Goal: Find contact information: Find contact information

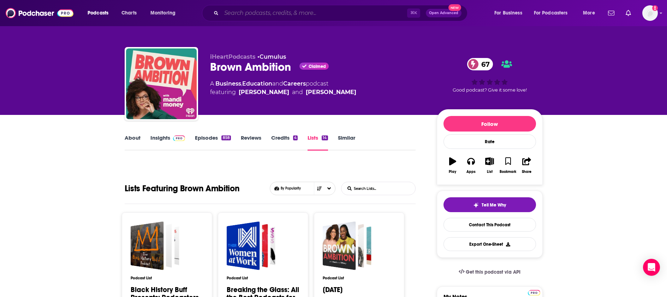
click at [267, 15] on input "Search podcasts, credits, & more..." at bounding box center [314, 12] width 186 height 11
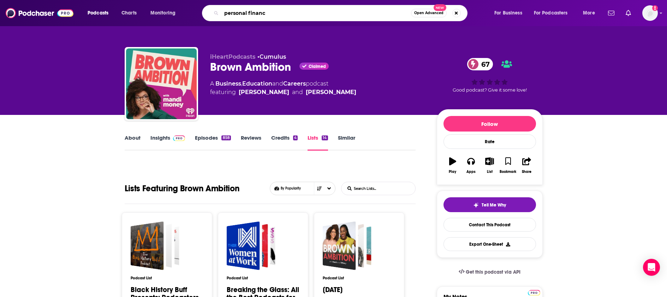
type input "personal finance"
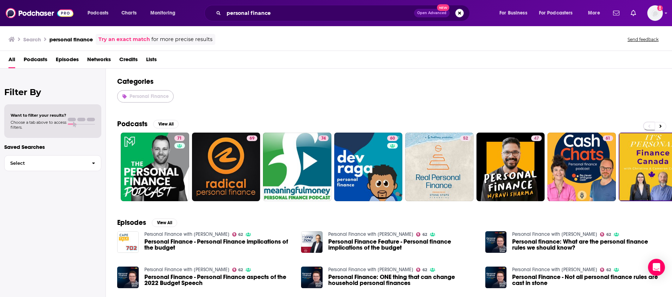
click at [132, 96] on span "Personal Finance" at bounding box center [149, 96] width 39 height 6
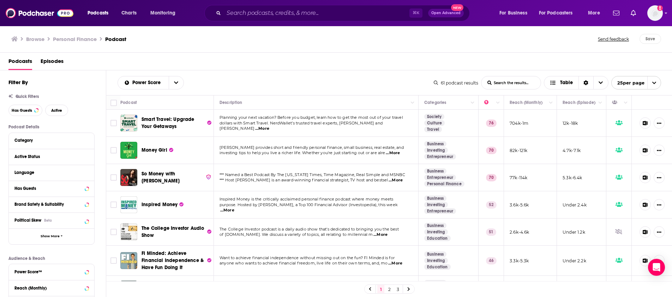
click at [400, 153] on span "...More" at bounding box center [393, 153] width 14 height 6
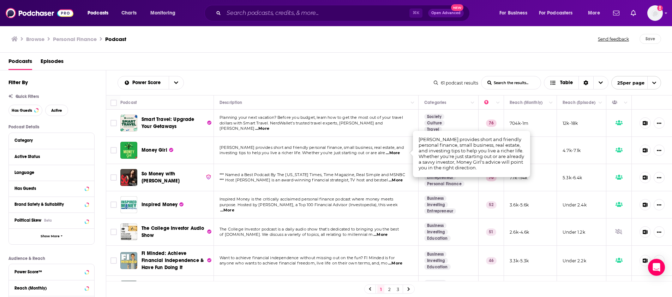
click at [163, 148] on span "Money Girl" at bounding box center [155, 150] width 26 height 6
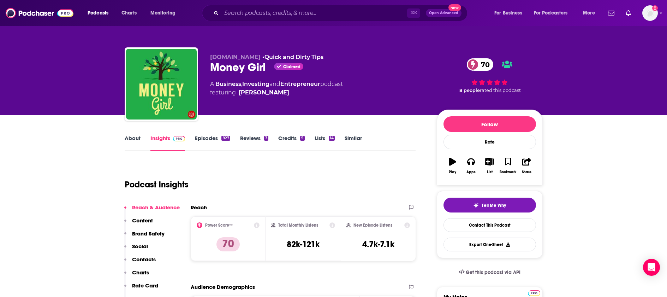
scroll to position [1, 0]
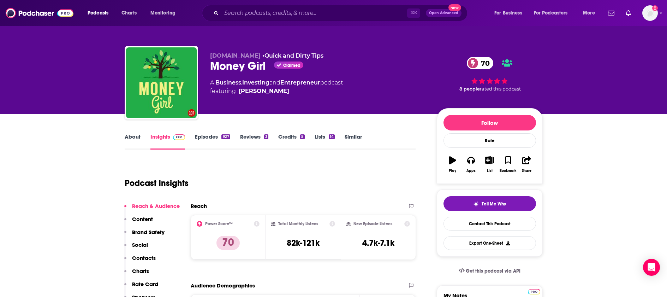
click at [212, 135] on link "Episodes 927" at bounding box center [212, 141] width 35 height 16
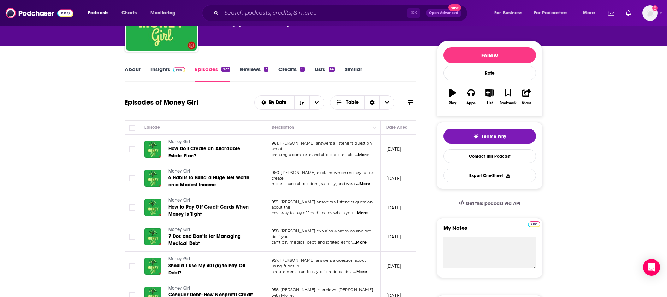
scroll to position [100, 0]
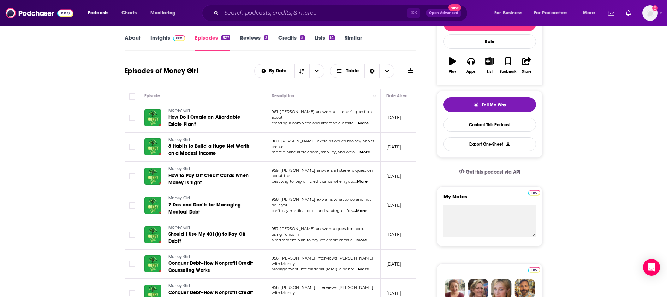
click at [366, 121] on span "...More" at bounding box center [361, 123] width 14 height 6
click at [254, 155] on td "Money Girl [DEMOGRAPHIC_DATA] Habits to Build a Huge Net Worth on a Modest Inco…" at bounding box center [202, 146] width 127 height 29
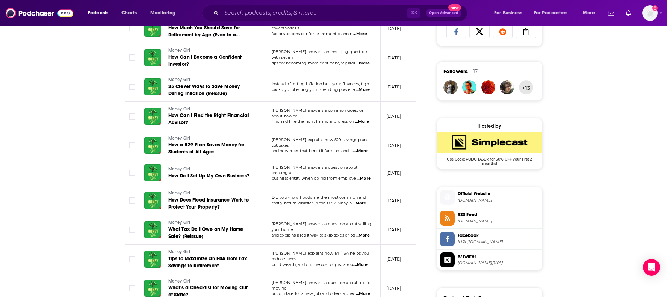
scroll to position [489, 0]
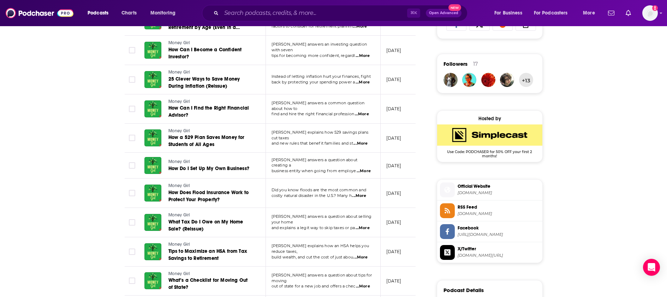
click at [363, 195] on span "...More" at bounding box center [359, 196] width 14 height 6
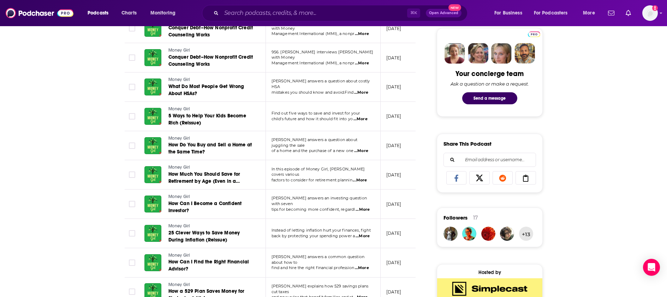
scroll to position [0, 0]
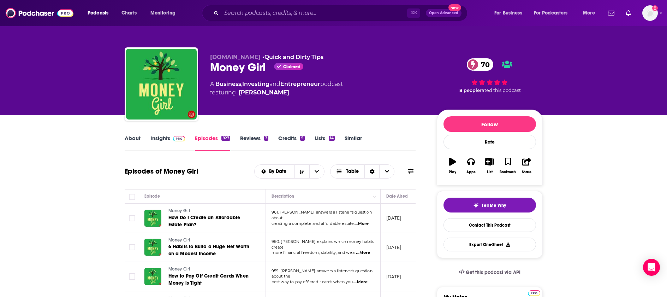
click at [277, 95] on span "featuring [PERSON_NAME]" at bounding box center [276, 92] width 133 height 8
click at [263, 14] on input "Search podcasts, credits, & more..." at bounding box center [314, 12] width 186 height 11
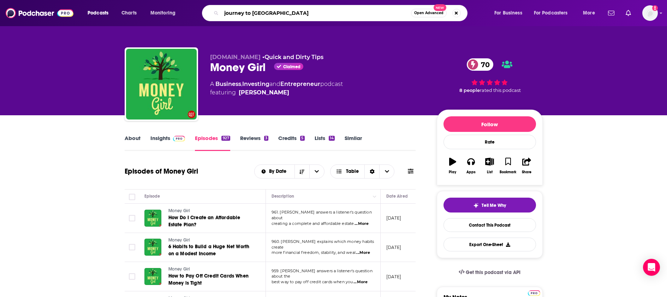
type input "journey to launch"
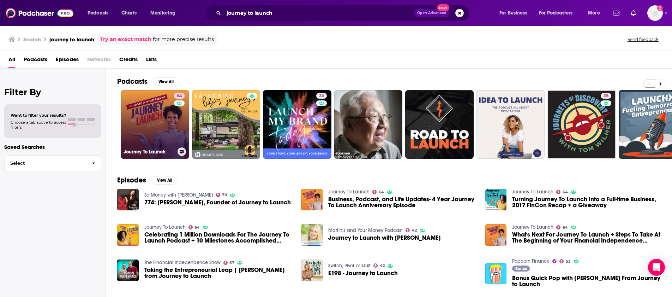
click at [156, 117] on link "64 Journey To Launch" at bounding box center [155, 124] width 68 height 68
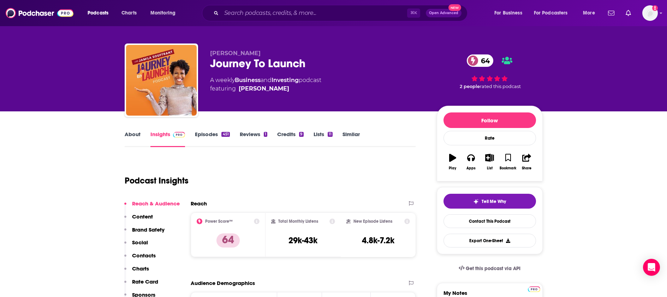
scroll to position [3, 0]
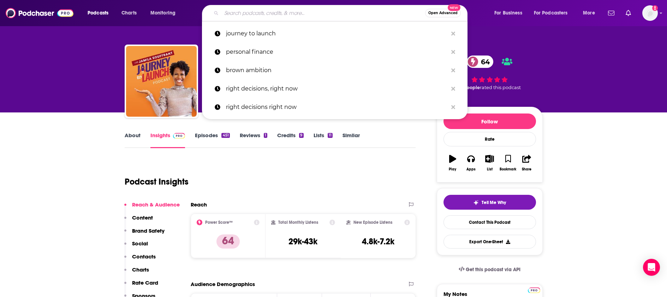
click at [321, 10] on input "Search podcasts, credits, & more..." at bounding box center [323, 12] width 204 height 11
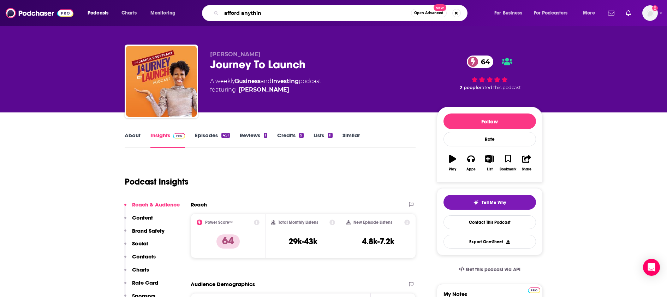
type input "afford anything"
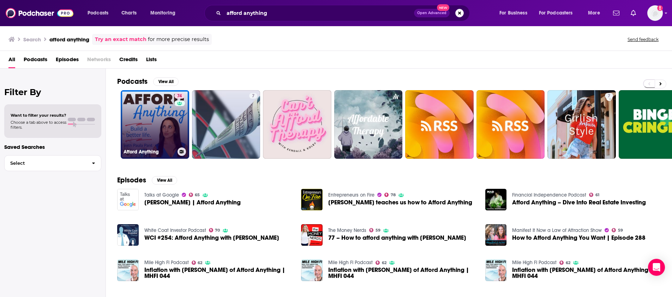
click at [172, 111] on link "74 Afford Anything" at bounding box center [155, 124] width 68 height 68
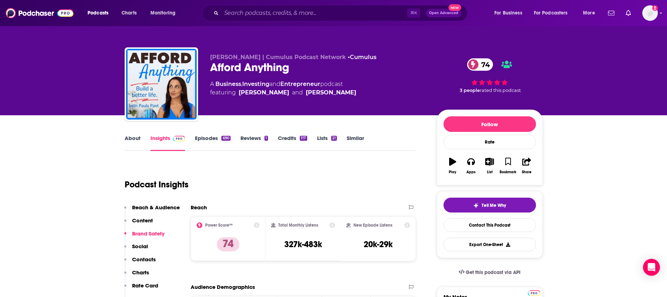
click at [195, 138] on link "Episodes 690" at bounding box center [212, 142] width 35 height 16
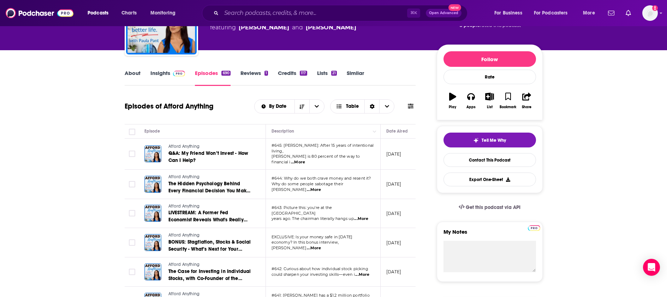
scroll to position [66, 0]
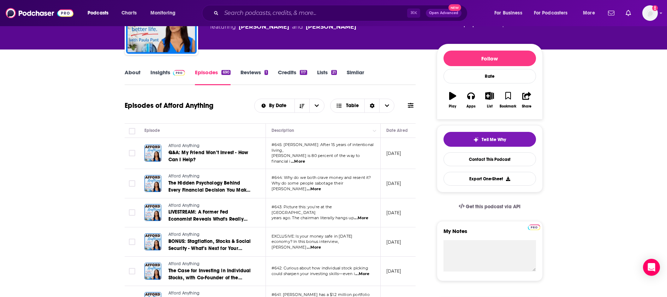
click at [305, 159] on span "...More" at bounding box center [298, 162] width 14 height 6
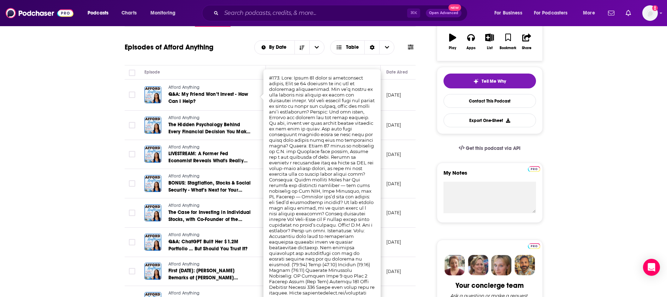
scroll to position [125, 0]
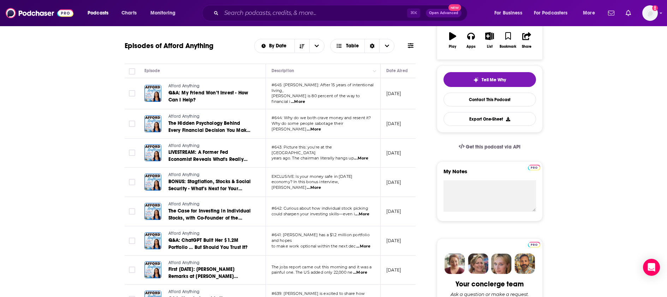
click at [321, 126] on span "...More" at bounding box center [314, 129] width 14 height 6
click at [366, 155] on span "...More" at bounding box center [361, 158] width 14 height 6
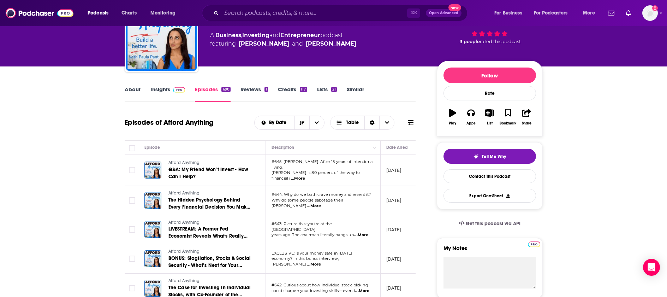
scroll to position [56, 0]
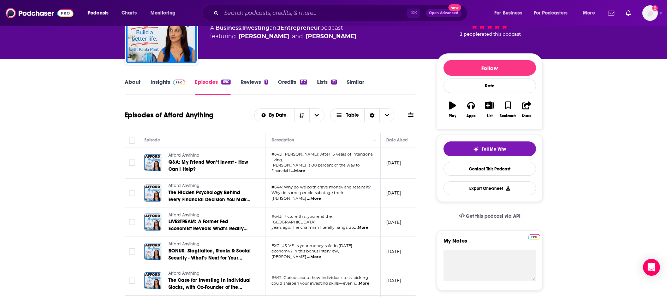
click at [331, 189] on span "#644: Why do we both crave money and resent it?" at bounding box center [321, 186] width 100 height 5
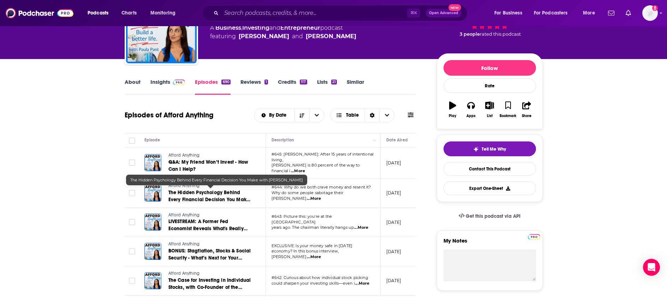
click at [221, 191] on span "The Hidden Psychology Behind Every Financial Decision You Make with [PERSON_NAM…" at bounding box center [209, 199] width 82 height 20
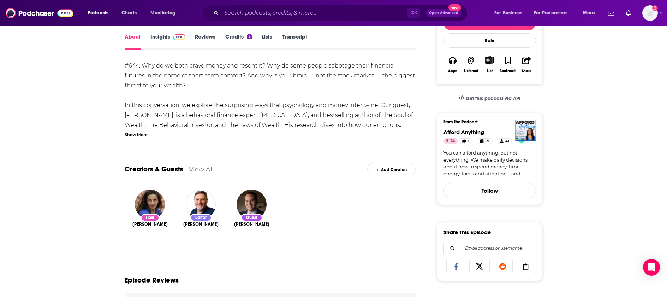
scroll to position [62, 0]
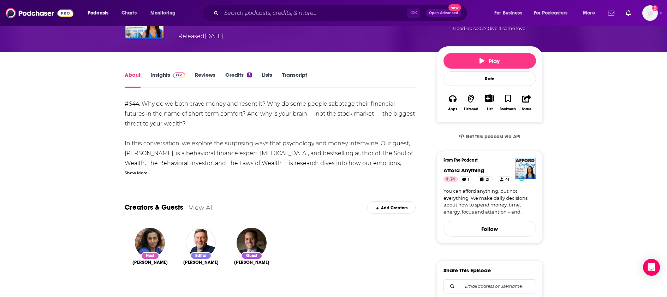
click at [300, 78] on link "Transcript" at bounding box center [294, 79] width 25 height 16
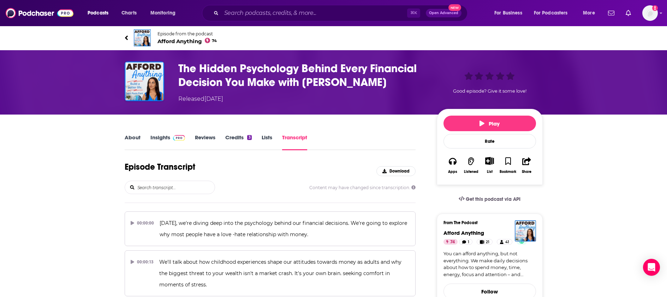
click at [151, 138] on link "Insights" at bounding box center [167, 142] width 35 height 16
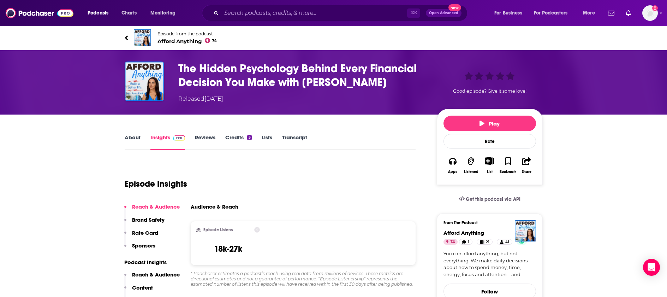
scroll to position [151, 0]
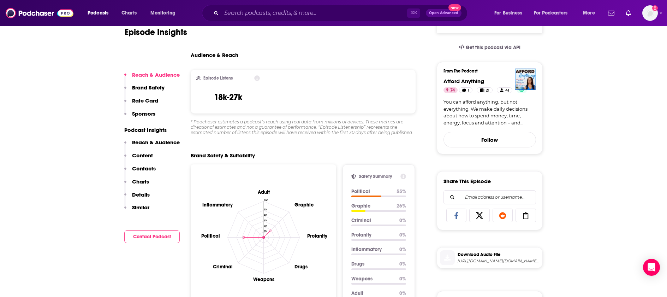
click at [137, 166] on p "Contacts" at bounding box center [144, 168] width 24 height 7
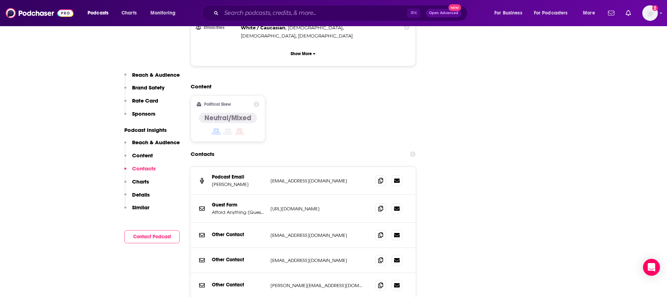
scroll to position [1019, 0]
drag, startPoint x: 335, startPoint y: 131, endPoint x: 283, endPoint y: 131, distance: 52.2
click at [283, 177] on p "[EMAIL_ADDRESS][DOMAIN_NAME]" at bounding box center [317, 180] width 94 height 6
click at [331, 194] on div "Guest Form Afford Anything (Guest Form) [URL][DOMAIN_NAME] [URL][DOMAIN_NAME]" at bounding box center [303, 208] width 225 height 28
click at [322, 205] on p "[URL][DOMAIN_NAME]" at bounding box center [317, 208] width 94 height 6
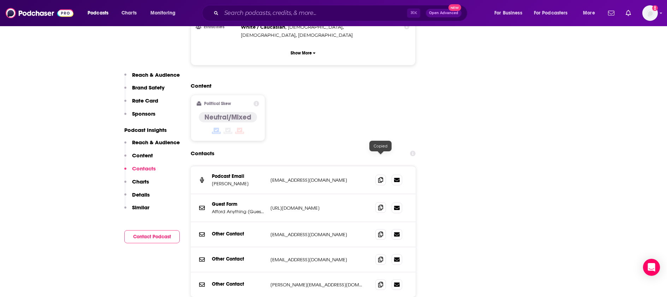
click at [382, 202] on span at bounding box center [380, 207] width 11 height 11
